Goal: Complete application form

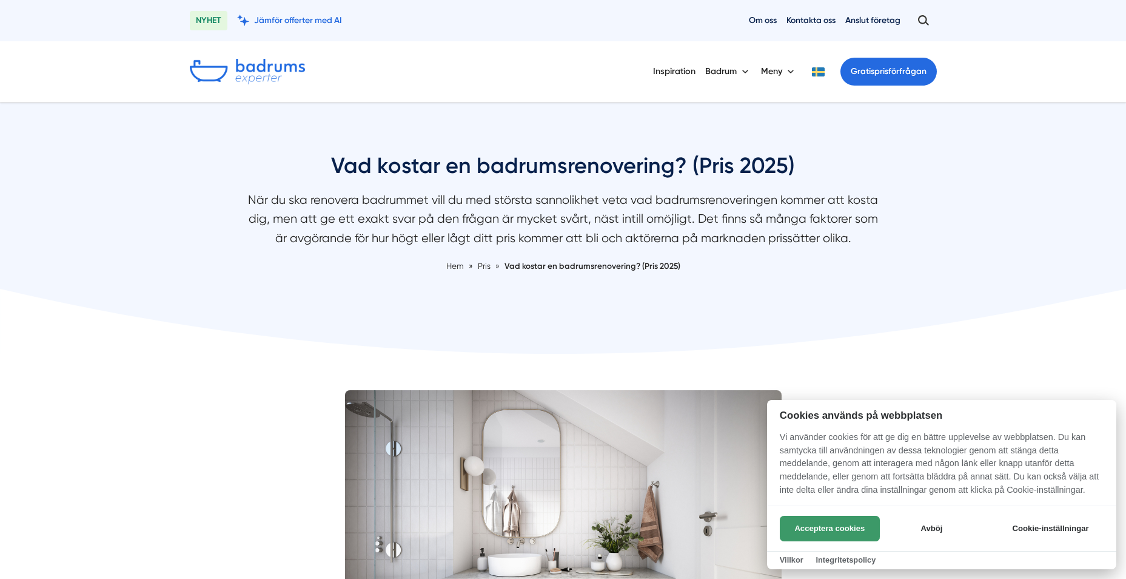
click at [841, 528] on button "Acceptera cookies" at bounding box center [830, 527] width 100 height 25
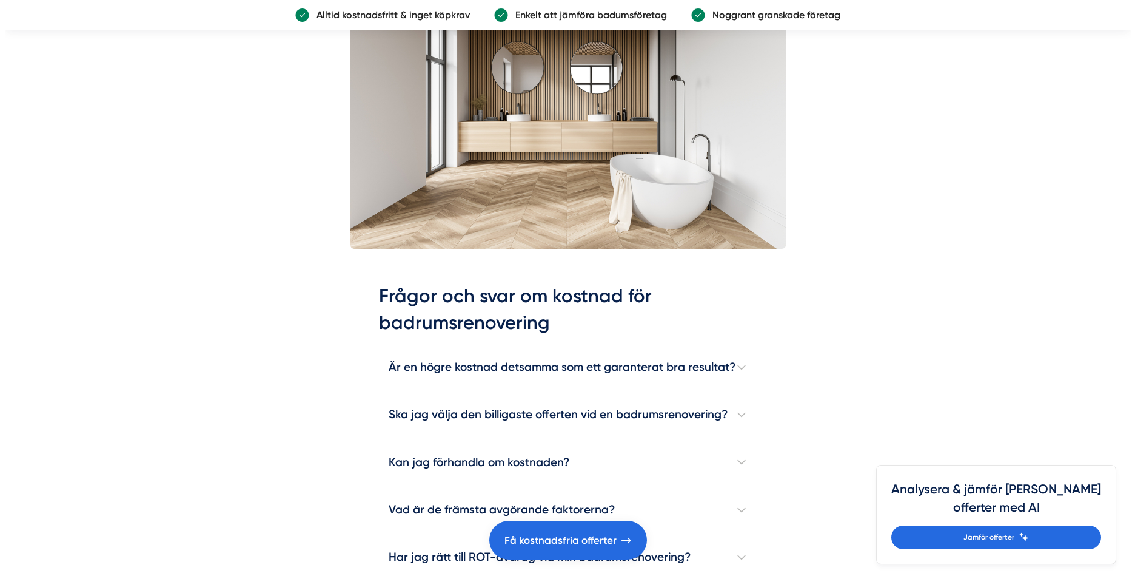
scroll to position [3336, 0]
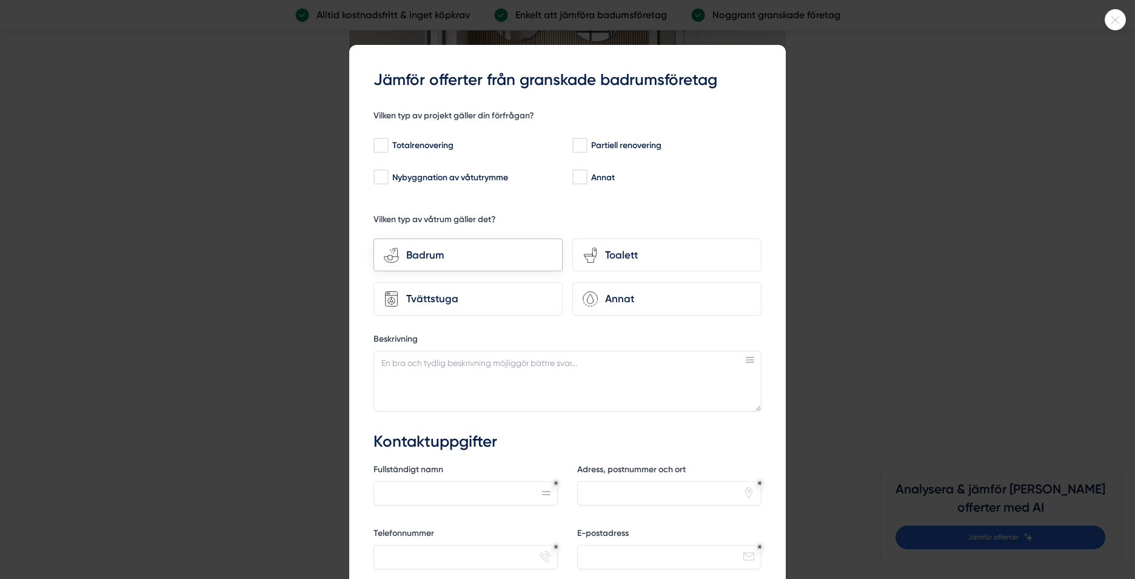
click at [471, 263] on div "bathroom-tub-towel Badrum" at bounding box center [468, 254] width 189 height 33
click at [0, 0] on input "bathroom-tub-towel Badrum" at bounding box center [0, 0] width 0 height 0
click at [450, 247] on div "Badrum" at bounding box center [475, 255] width 153 height 16
click at [0, 0] on input "bathroom-tub-towel Badrum" at bounding box center [0, 0] width 0 height 0
click at [385, 146] on div "Totalrenovering" at bounding box center [467, 145] width 186 height 12
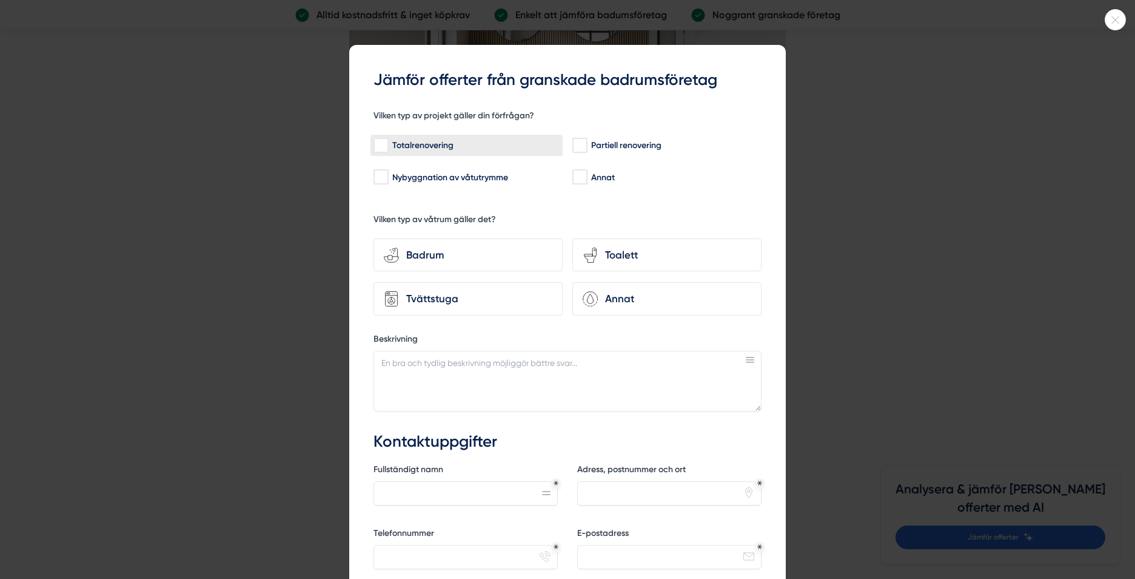
click at [385, 146] on input "Totalrenovering" at bounding box center [381, 145] width 14 height 12
checkbox input "true"
click at [414, 251] on div "Badrum" at bounding box center [475, 255] width 153 height 16
click at [0, 0] on input "bathroom-tub-towel Badrum" at bounding box center [0, 0] width 0 height 0
click at [486, 374] on textarea "Beskrivning" at bounding box center [568, 381] width 388 height 61
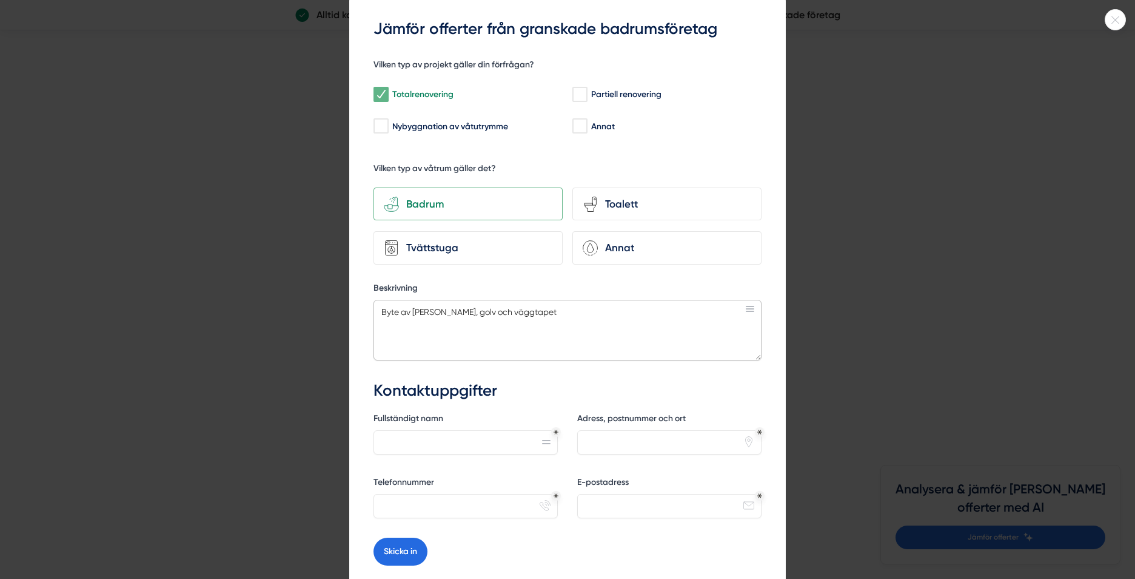
scroll to position [121, 0]
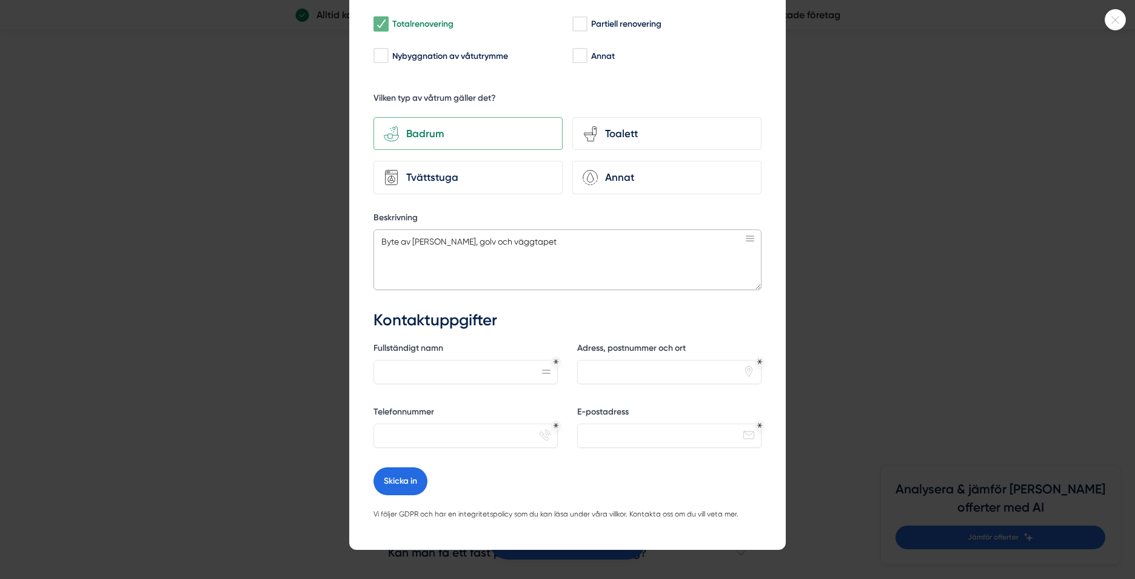
type textarea "Byte av vitvaror, golv och väggtapet"
click at [486, 374] on input "Fullständigt namn" at bounding box center [466, 372] width 184 height 24
type input "carina michaelsson"
type input "travarvägen 1, Säter"
type input "0738358250"
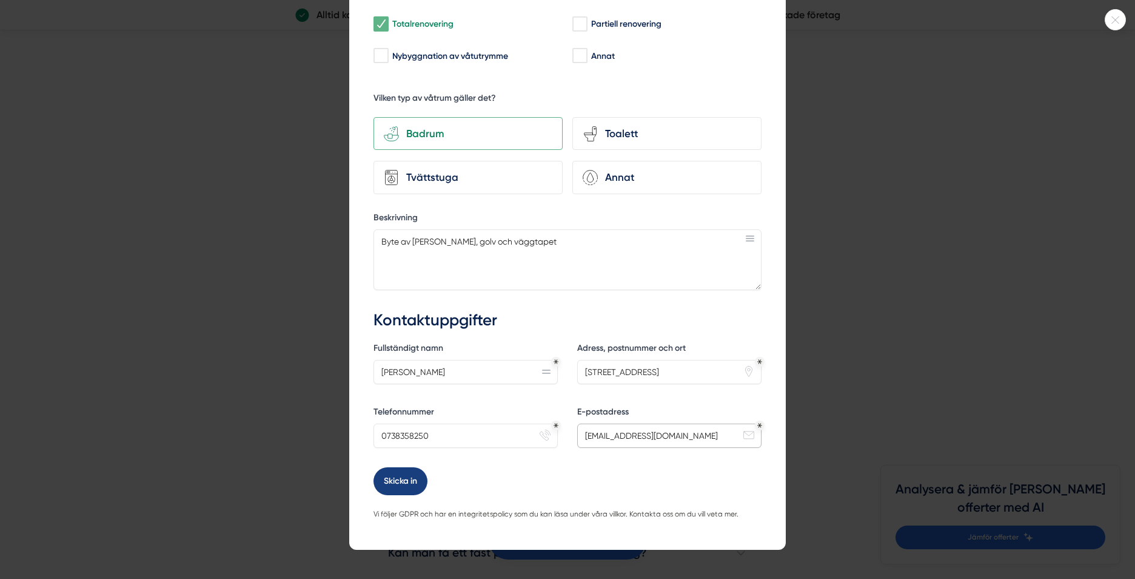
type input "cmichaelsson@gmail.com"
click at [401, 473] on button "Skicka in" at bounding box center [401, 481] width 54 height 28
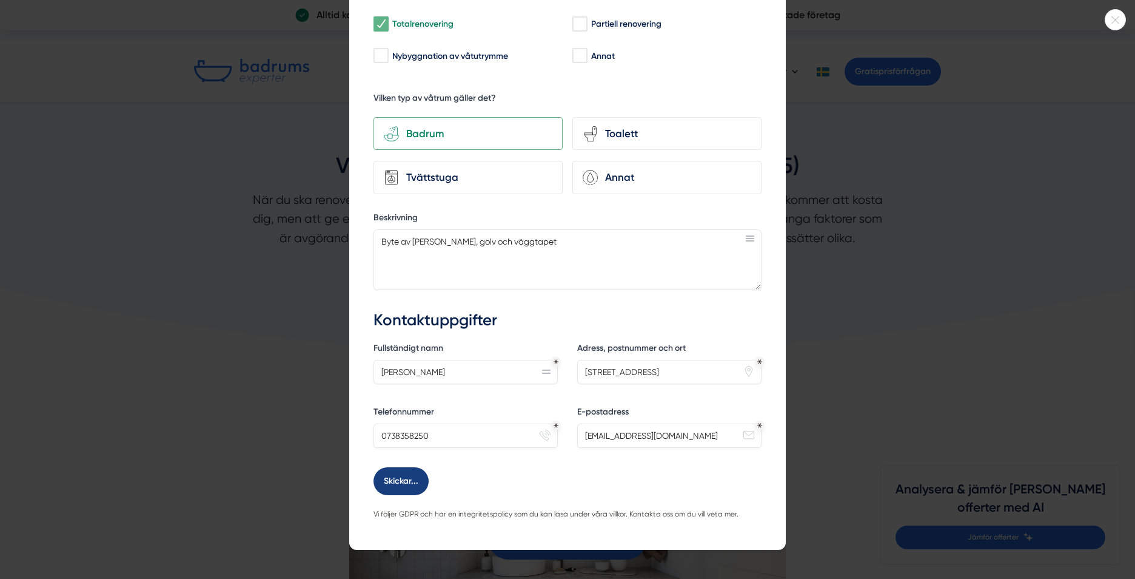
scroll to position [0, 0]
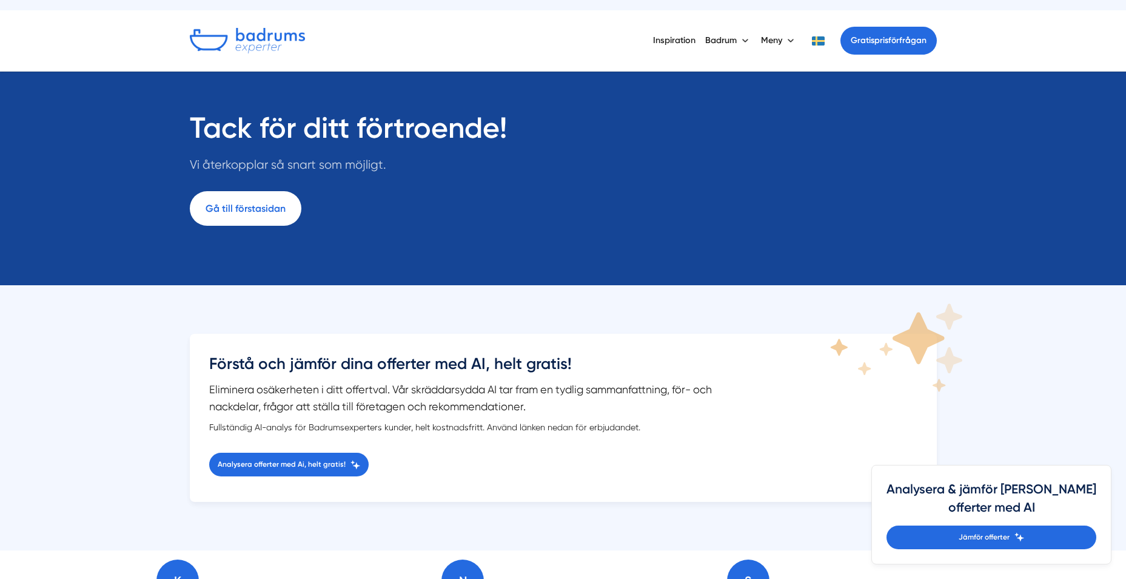
scroll to position [61, 0]
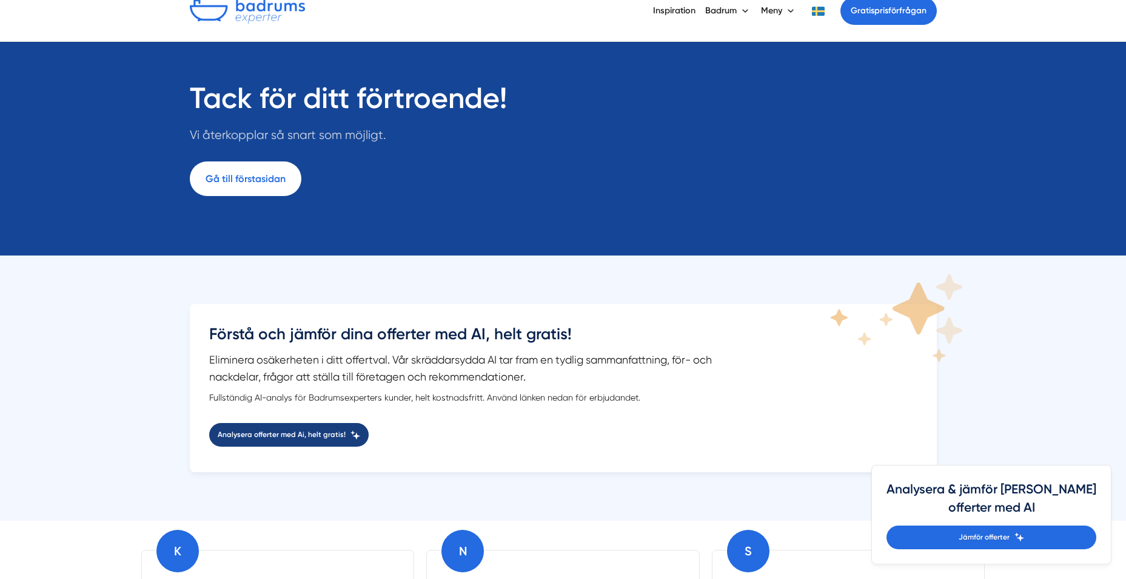
click at [307, 428] on link "Analysera offerter med Ai, helt gratis!" at bounding box center [288, 435] width 159 height 24
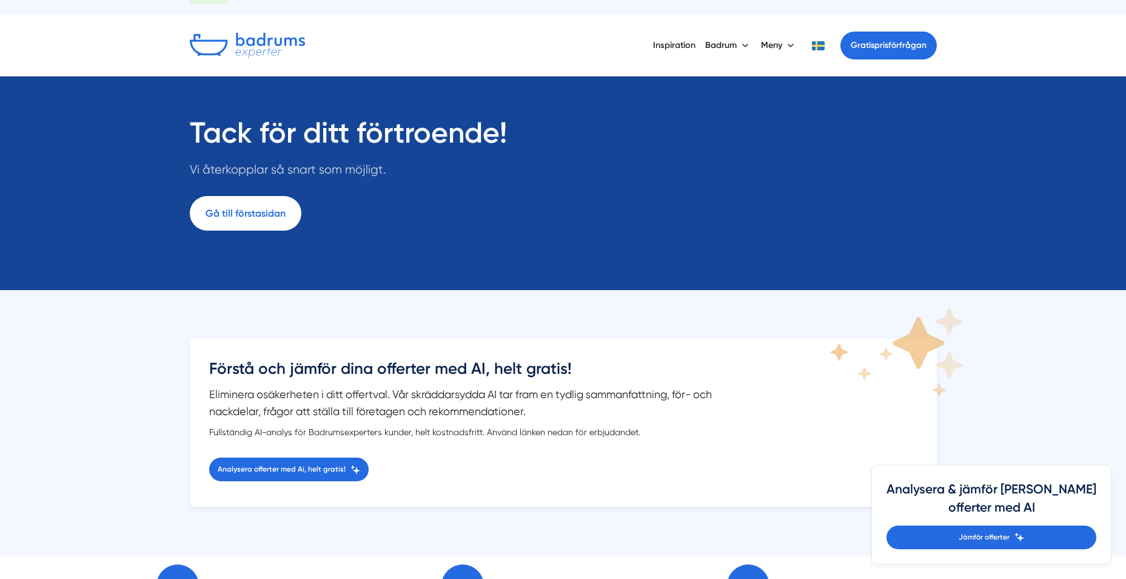
scroll to position [0, 0]
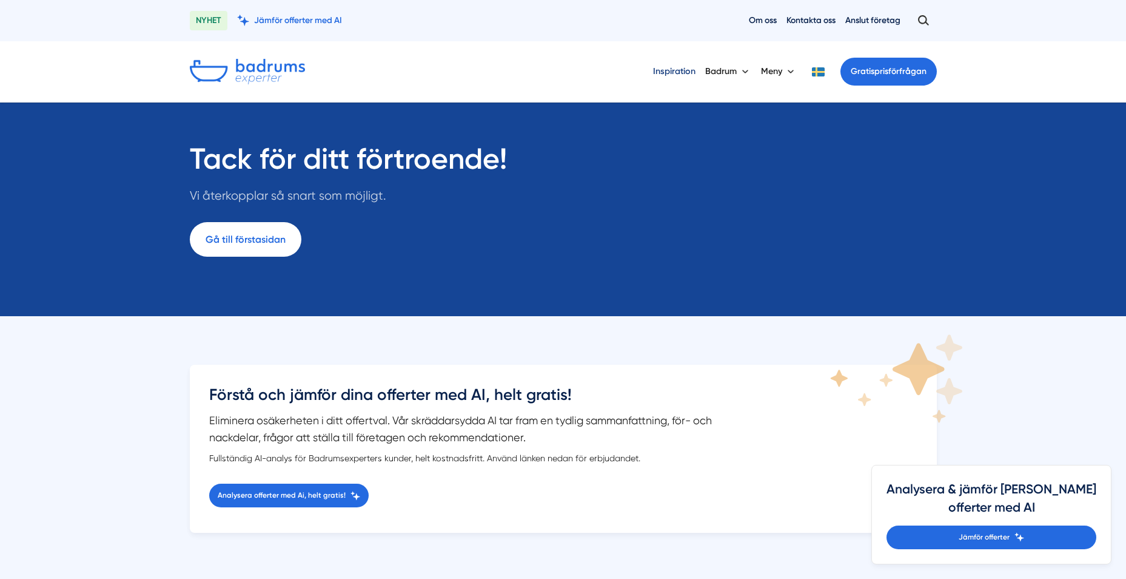
click at [685, 76] on link "Inspiration" at bounding box center [674, 71] width 42 height 31
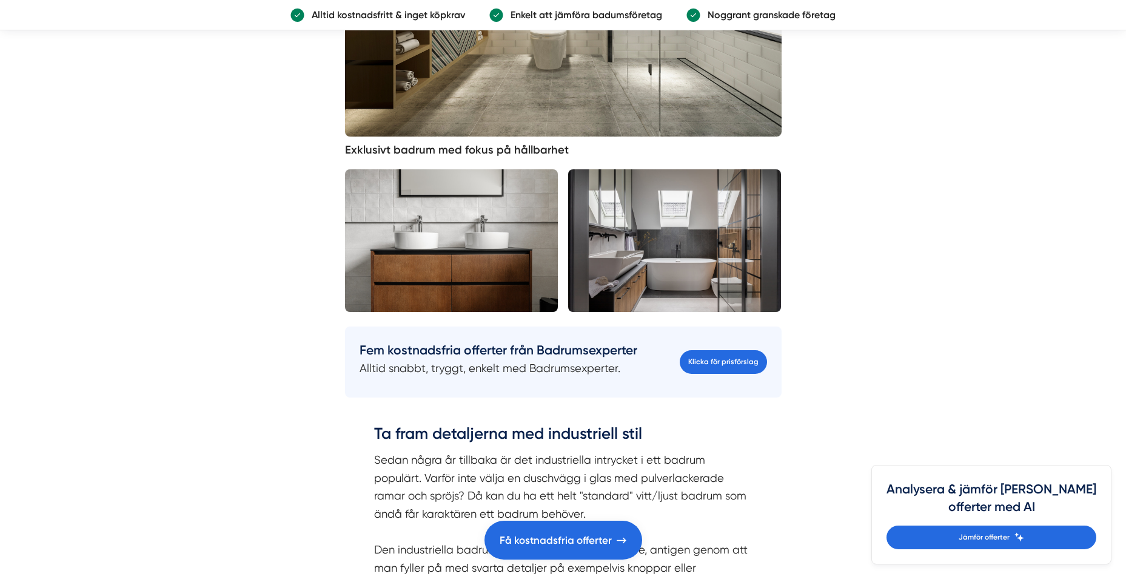
scroll to position [2911, 0]
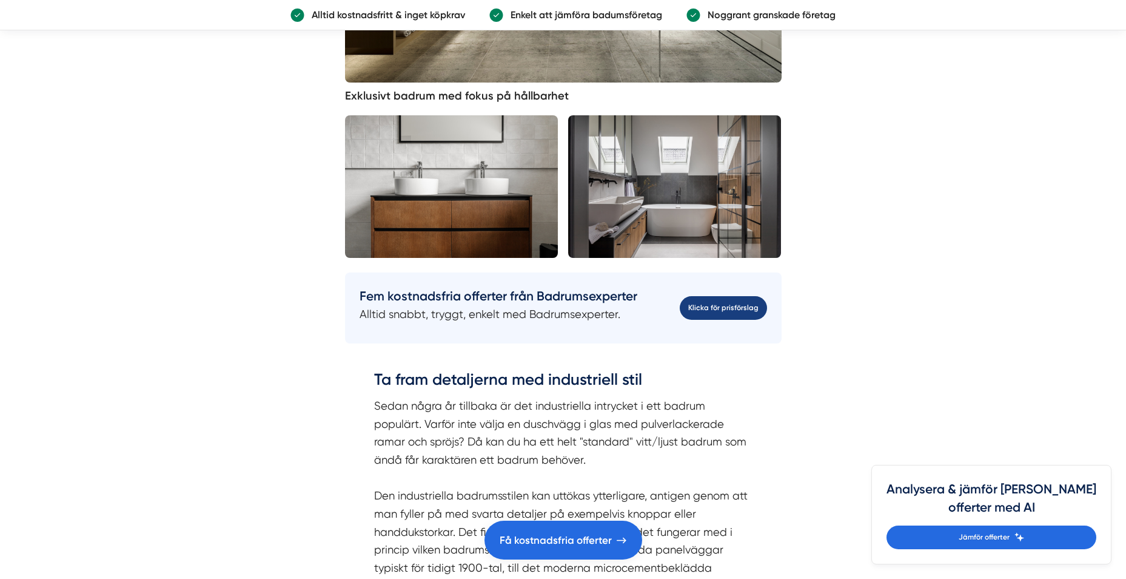
click at [722, 302] on link "Klicka för prisförslag" at bounding box center [723, 308] width 87 height 24
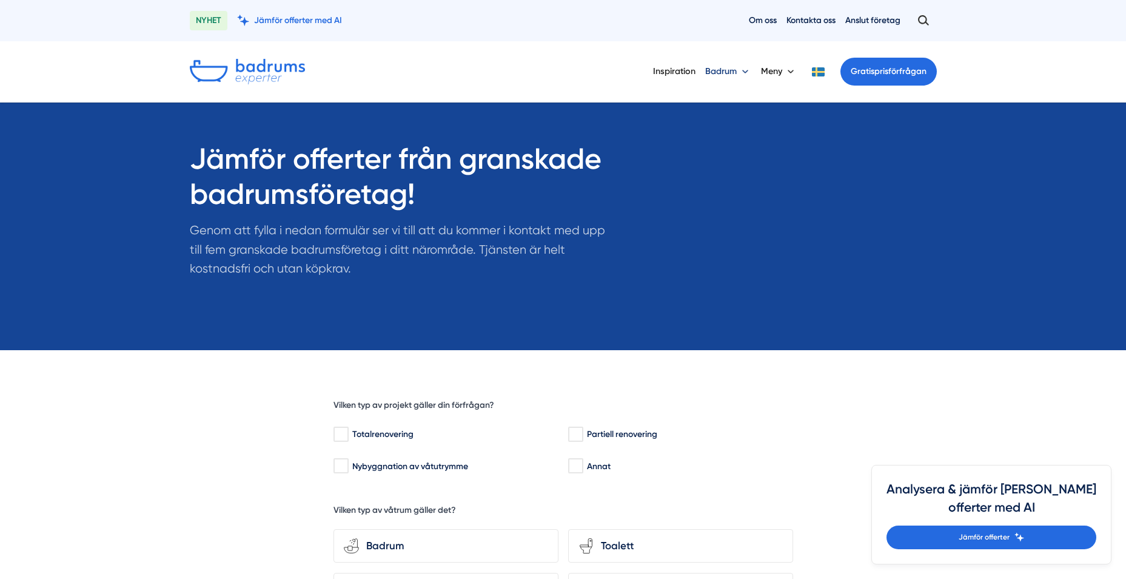
click at [745, 69] on button "Badrum" at bounding box center [728, 72] width 46 height 32
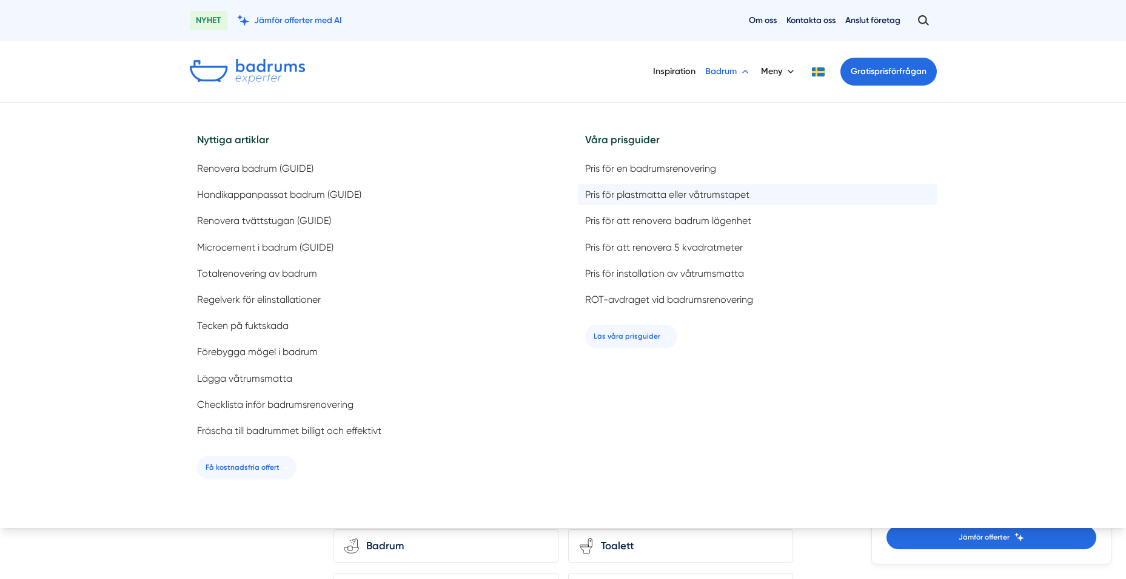
click at [649, 190] on span "Pris för plastmatta eller våtrumstapet" at bounding box center [667, 195] width 164 height 12
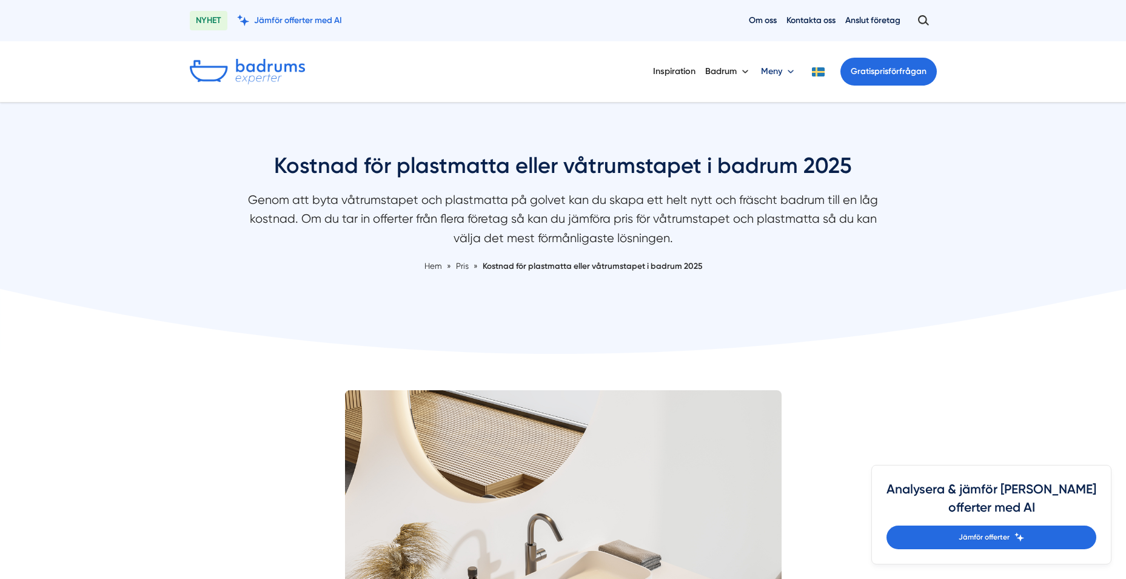
click at [779, 73] on button "Meny" at bounding box center [779, 72] width 36 height 32
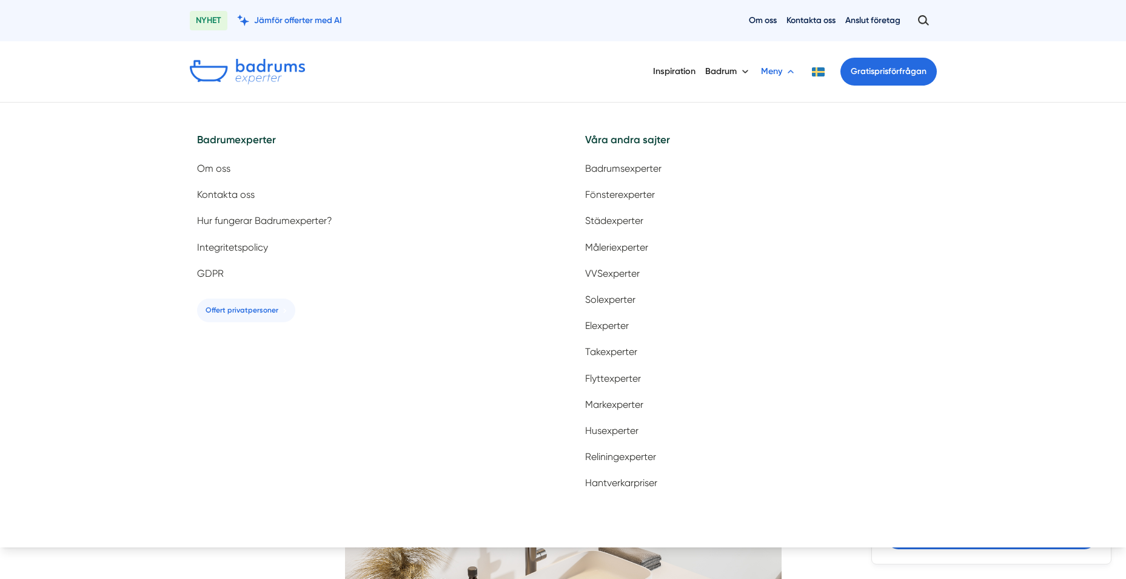
click at [779, 73] on button "Meny" at bounding box center [779, 72] width 36 height 32
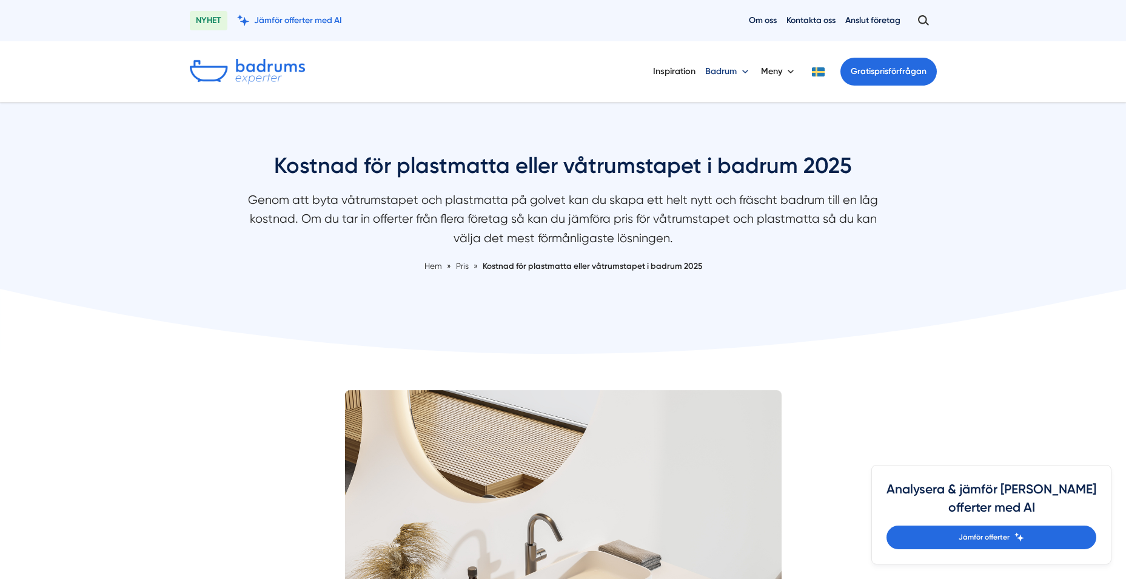
click at [742, 72] on button "Badrum" at bounding box center [728, 72] width 46 height 32
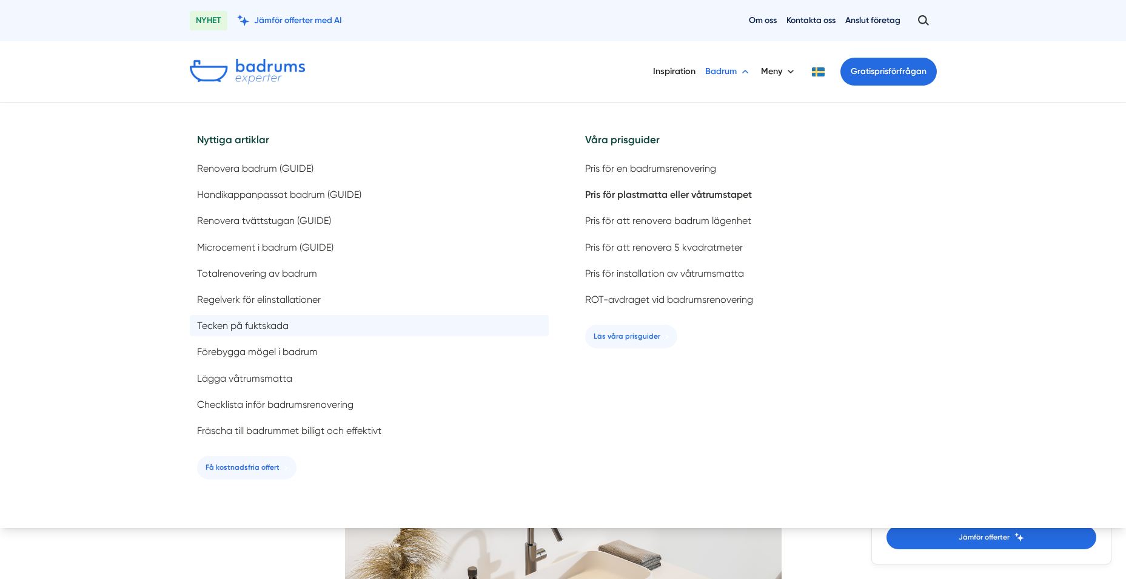
click at [263, 325] on span "Tecken på fuktskada" at bounding box center [243, 326] width 92 height 12
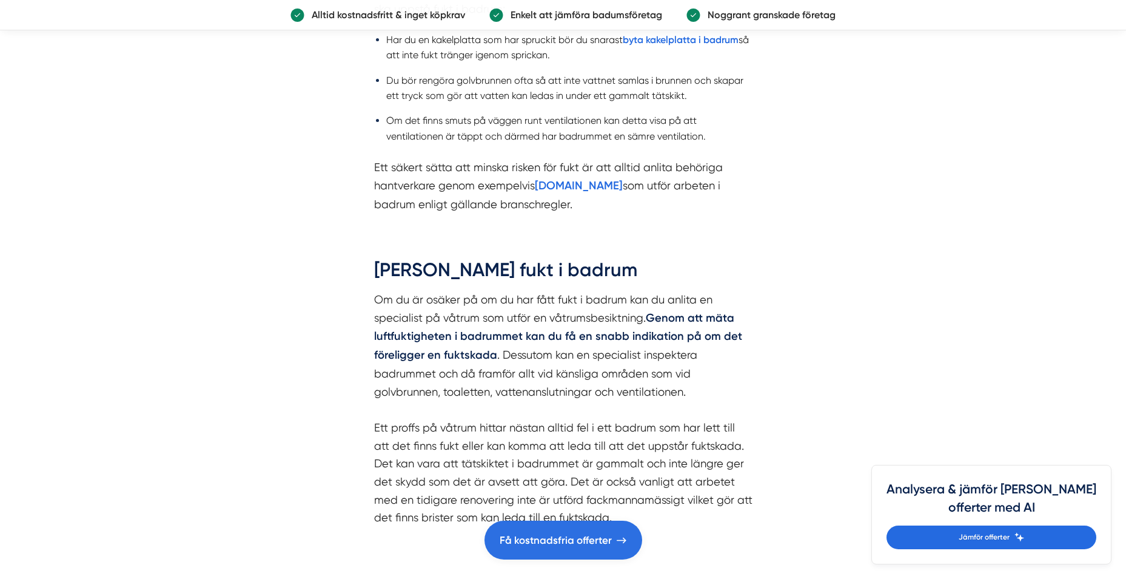
scroll to position [1698, 0]
